Goal: Information Seeking & Learning: Find specific fact

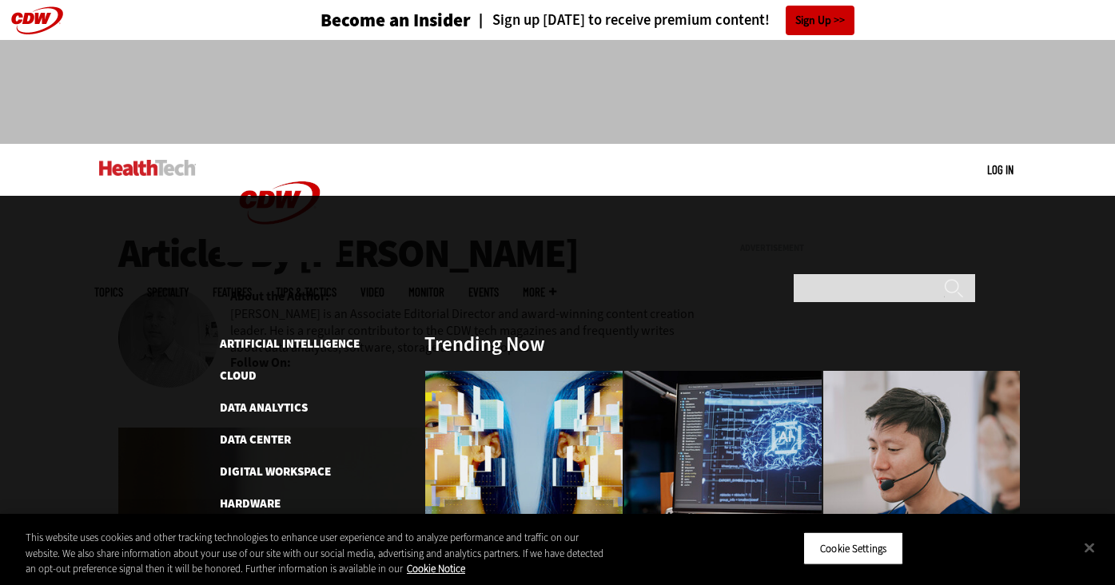
click at [123, 286] on span "Topics" at bounding box center [108, 292] width 29 height 12
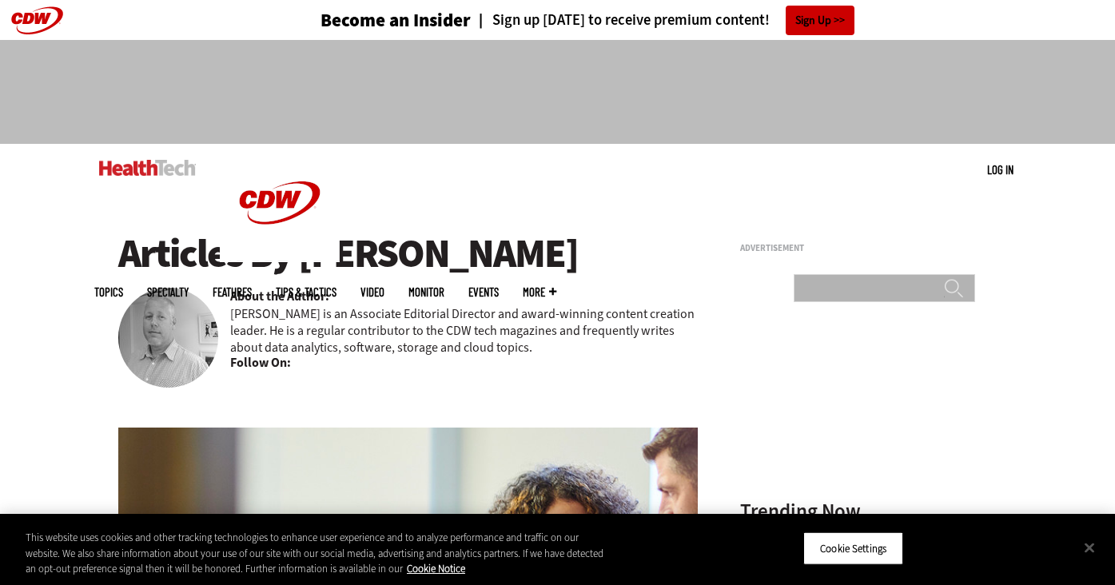
click at [811, 274] on input "Search" at bounding box center [884, 288] width 181 height 28
type input "**********"
click at [944, 278] on input "******" at bounding box center [953, 294] width 19 height 32
